Goal: Task Accomplishment & Management: Use online tool/utility

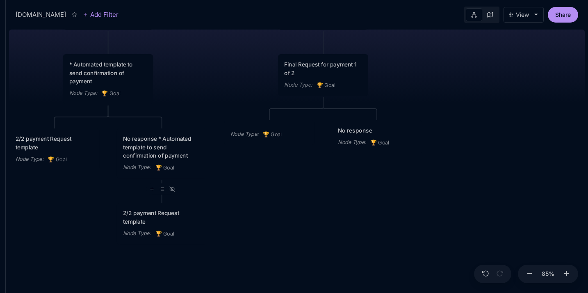
type textarea "w"
paste textarea "Bushcraft & Traditional Survival Skills Training This full-day immersive experi…"
paste textarea "What makes your campaign stand out? Briefly describe the highlights of your bus…"
type textarea "answer this for [DOMAIN_NAME] What makes your campaign stand out? Briefly descr…"
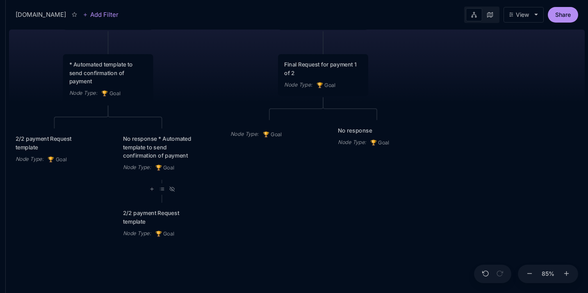
drag, startPoint x: 166, startPoint y: 196, endPoint x: 226, endPoint y: 233, distance: 70.7
copy p "Hands-on, full-day bushcraft training that teaches real, traditional survival s…"
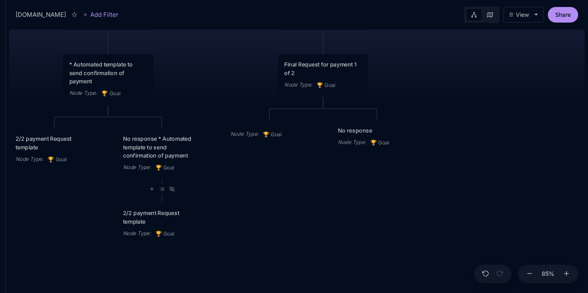
scroll to position [50, 0]
paste textarea "1 Person | Guided Alpine Day Hike"
type textarea "make this sound better 1 Person | Guided Alpine Day Hike"
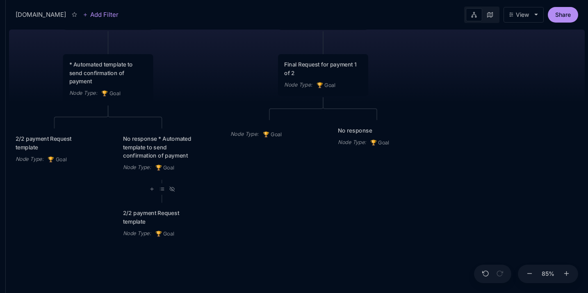
drag, startPoint x: 169, startPoint y: 155, endPoint x: 272, endPoint y: 159, distance: 103.0
copy div "1 Person | Guided Alpine Day Hike"
drag, startPoint x: 270, startPoint y: 158, endPoint x: 167, endPoint y: 159, distance: 103.3
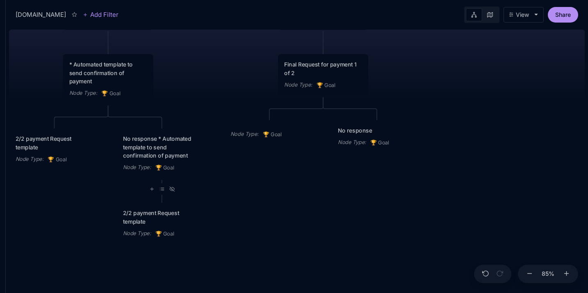
drag, startPoint x: 300, startPoint y: 183, endPoint x: 165, endPoint y: 186, distance: 134.5
copy p "Guided Alpine Day Hike — Private (1 Person)"
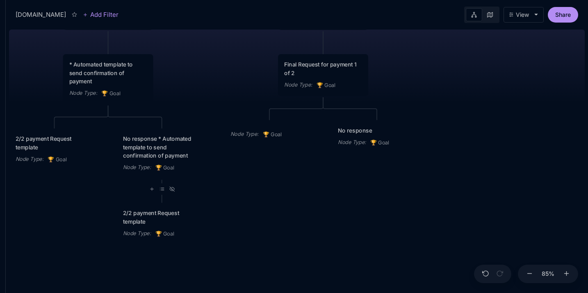
scroll to position [155, 0]
type textarea "what marketplaces would you recommend that i should list my services such as ai…"
